Goal: Find specific page/section

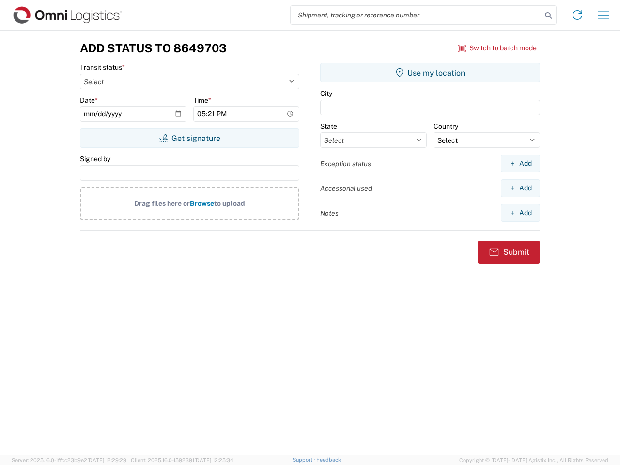
click at [416, 15] on input "search" at bounding box center [416, 15] width 251 height 18
click at [548, 16] on icon at bounding box center [549, 16] width 14 height 14
click at [578, 15] on icon at bounding box center [578, 15] width 16 height 16
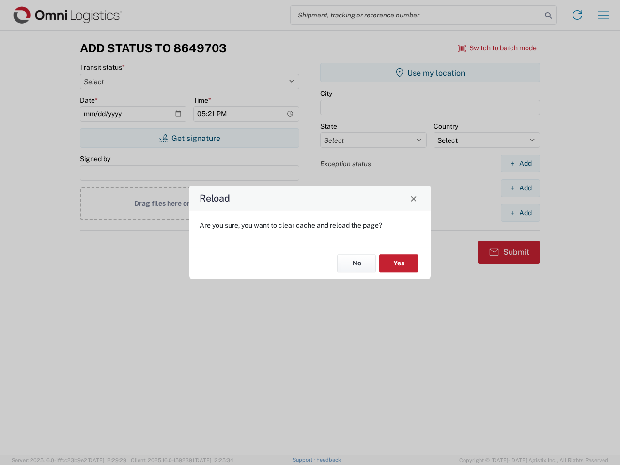
click at [498, 48] on div "Reload Are you sure, you want to clear cache and reload the page? No Yes" at bounding box center [310, 232] width 620 height 465
click at [189, 138] on div "Reload Are you sure, you want to clear cache and reload the page? No Yes" at bounding box center [310, 232] width 620 height 465
click at [430, 73] on div "Reload Are you sure, you want to clear cache and reload the page? No Yes" at bounding box center [310, 232] width 620 height 465
click at [520, 163] on div "Reload Are you sure, you want to clear cache and reload the page? No Yes" at bounding box center [310, 232] width 620 height 465
click at [520, 188] on div "Reload Are you sure, you want to clear cache and reload the page? No Yes" at bounding box center [310, 232] width 620 height 465
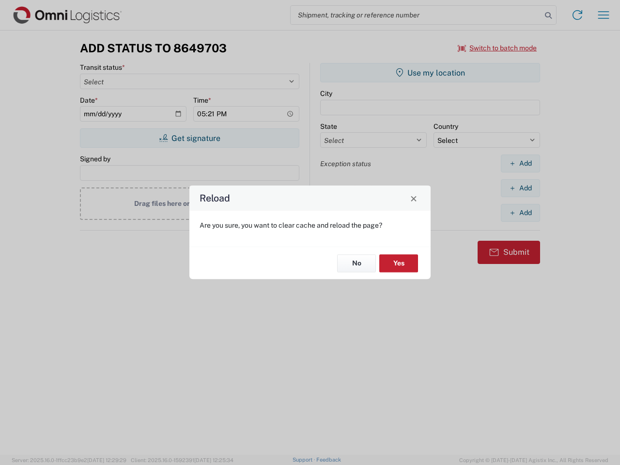
click at [520, 213] on div "Reload Are you sure, you want to clear cache and reload the page? No Yes" at bounding box center [310, 232] width 620 height 465
